Goal: Browse casually

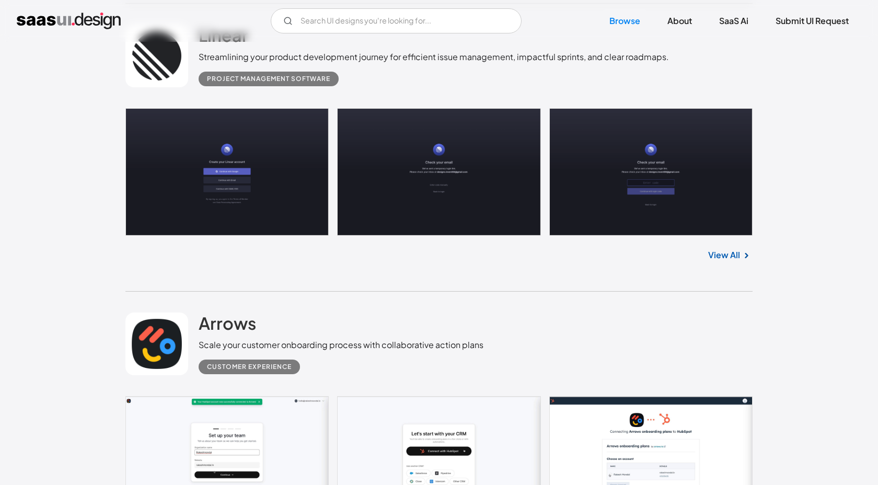
scroll to position [626, 0]
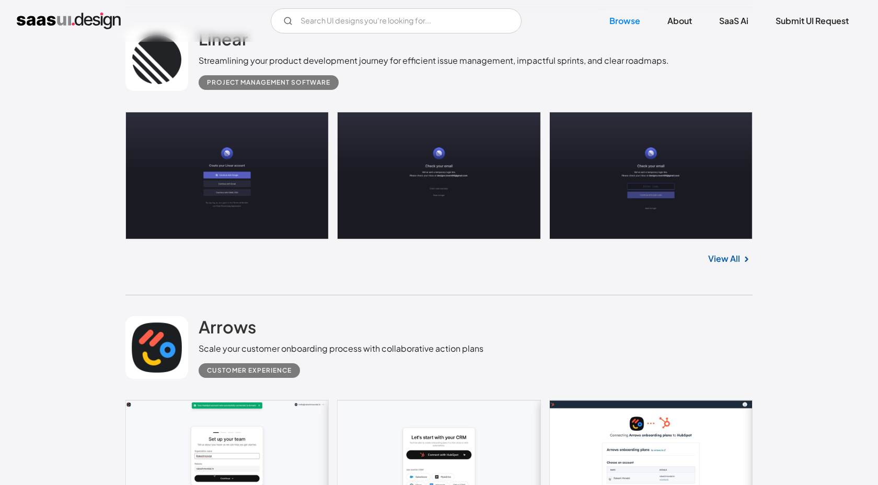
click at [714, 258] on link "View All" at bounding box center [725, 259] width 32 height 13
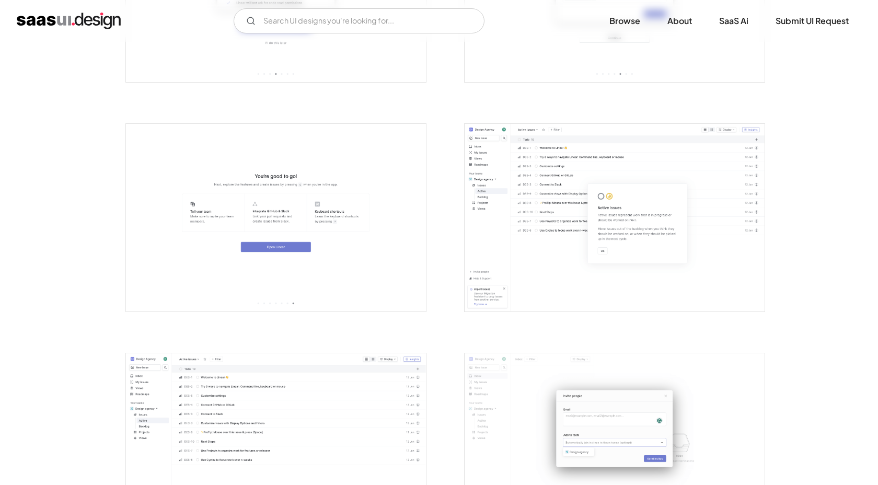
scroll to position [1043, 0]
click at [283, 215] on img "open lightbox" at bounding box center [276, 214] width 300 height 188
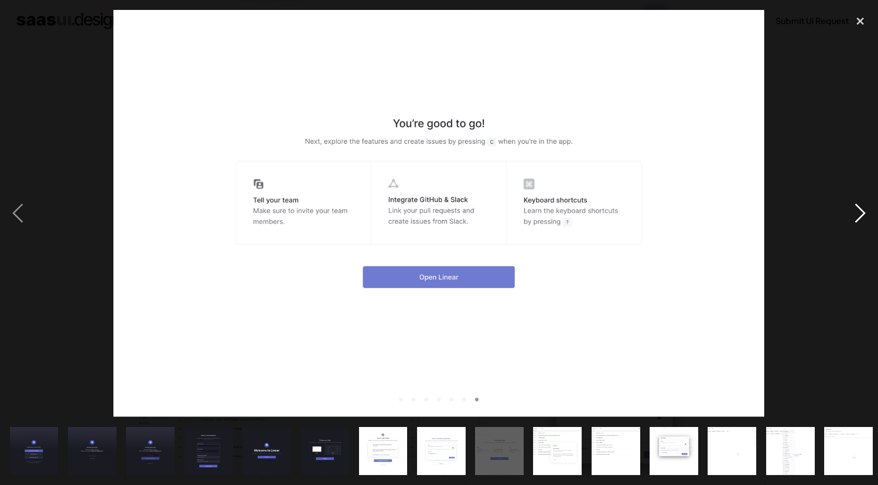
click at [859, 211] on div "next image" at bounding box center [861, 214] width 36 height 408
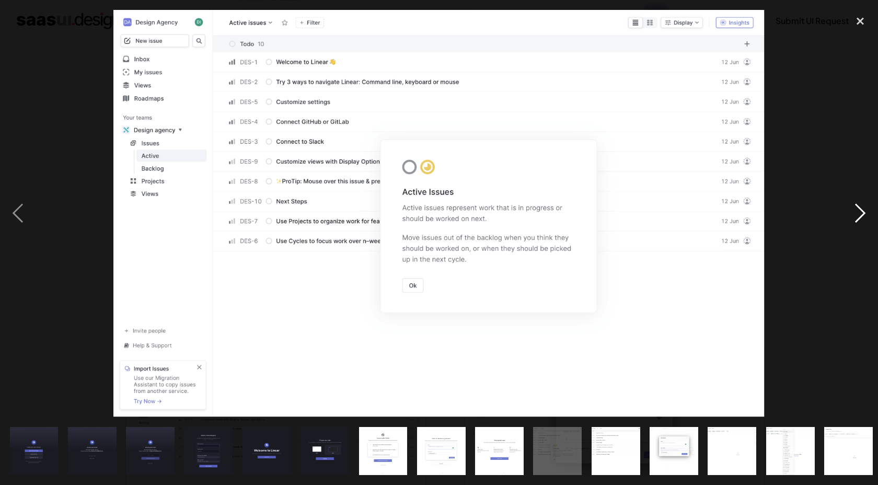
click at [859, 211] on div "next image" at bounding box center [861, 214] width 36 height 408
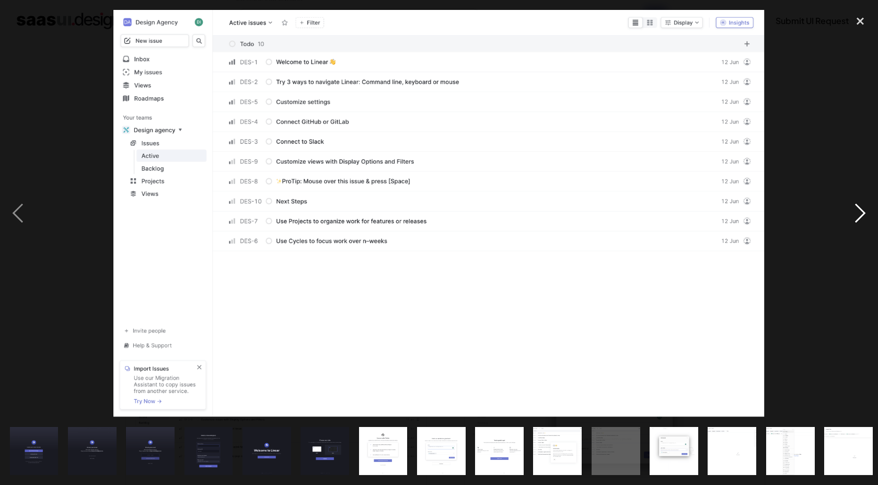
click at [859, 211] on div "next image" at bounding box center [861, 214] width 36 height 408
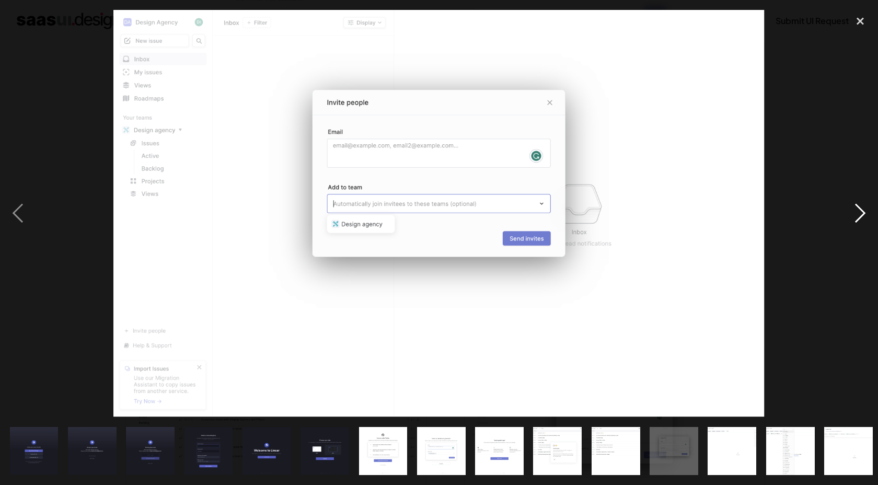
click at [859, 211] on div "next image" at bounding box center [861, 214] width 36 height 408
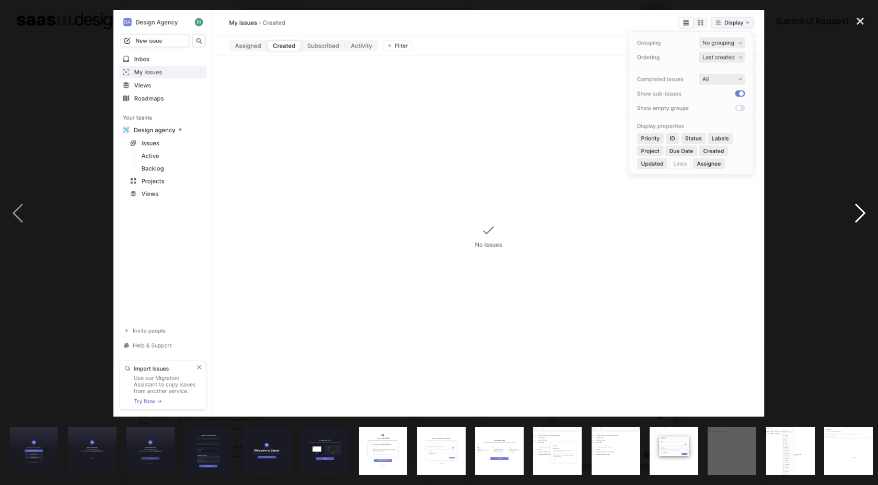
click at [859, 211] on div "next image" at bounding box center [861, 214] width 36 height 408
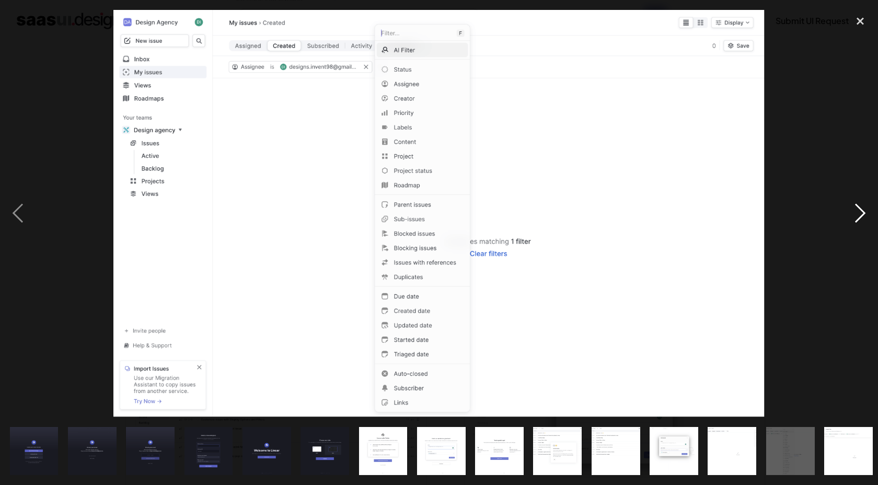
click at [859, 211] on div "next image" at bounding box center [861, 214] width 36 height 408
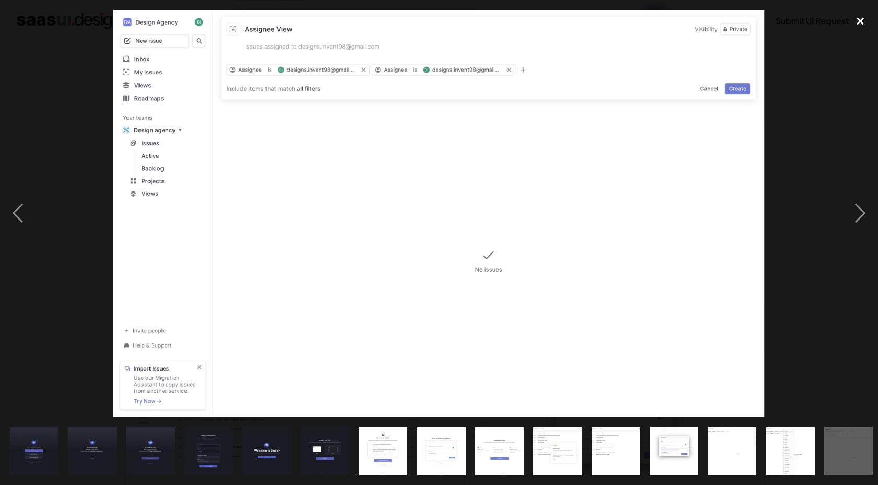
click at [865, 21] on div "close lightbox" at bounding box center [861, 21] width 36 height 23
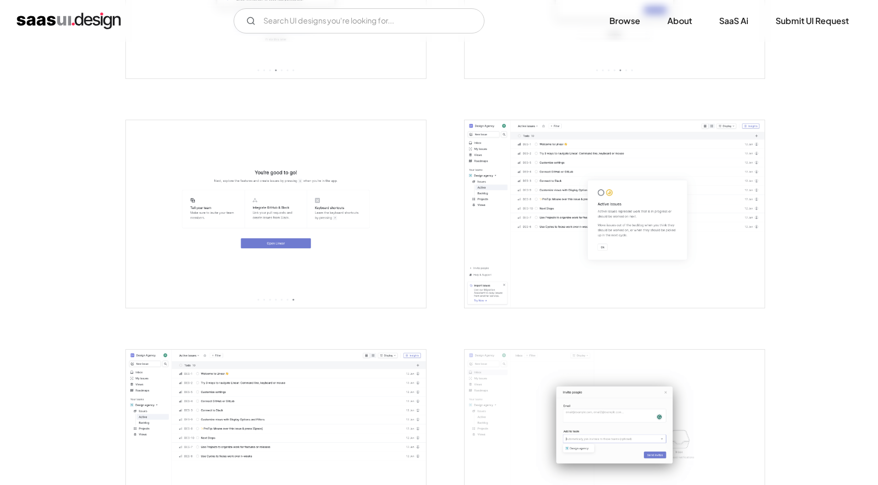
click at [275, 222] on img "open lightbox" at bounding box center [276, 214] width 300 height 188
